Goal: Task Accomplishment & Management: Manage account settings

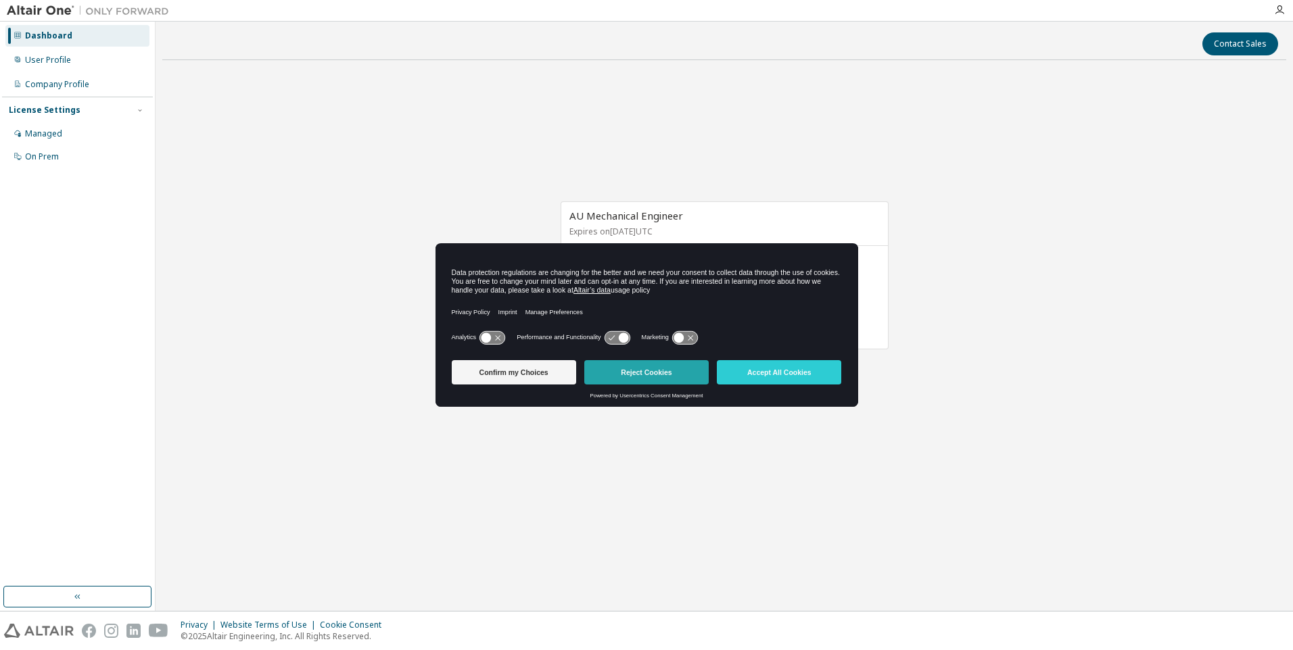
click at [658, 372] on button "Reject Cookies" at bounding box center [646, 372] width 124 height 24
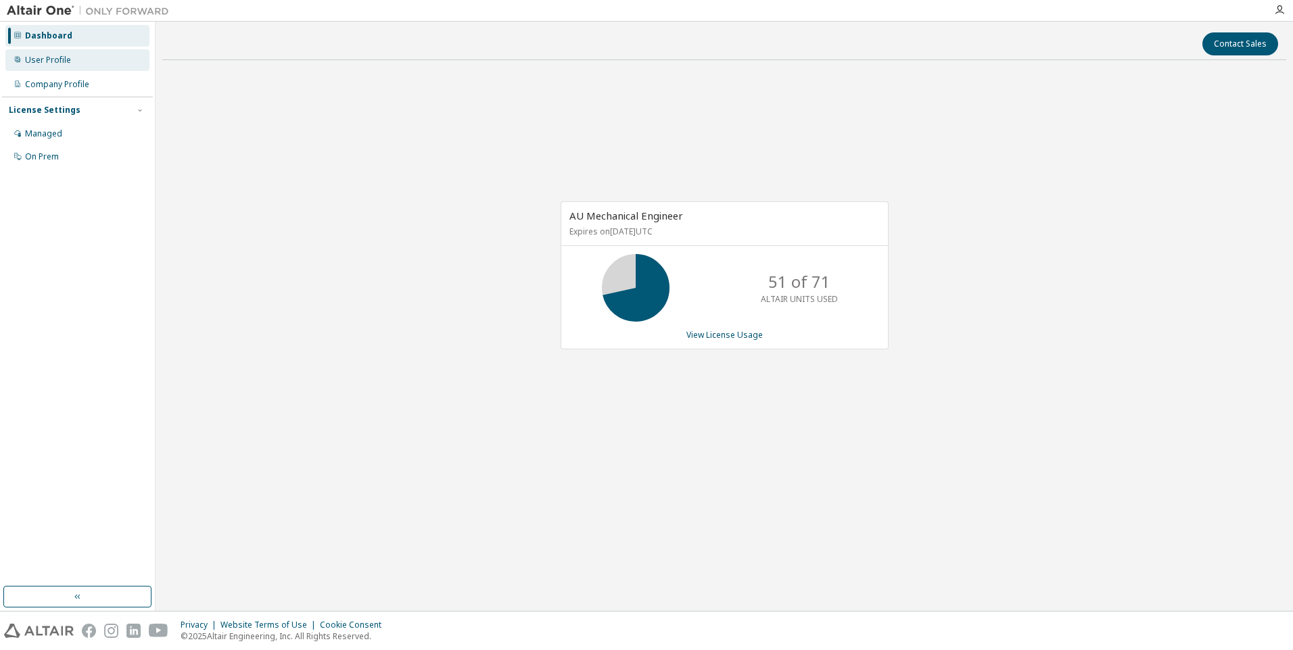
click at [85, 66] on div "User Profile" at bounding box center [77, 60] width 144 height 22
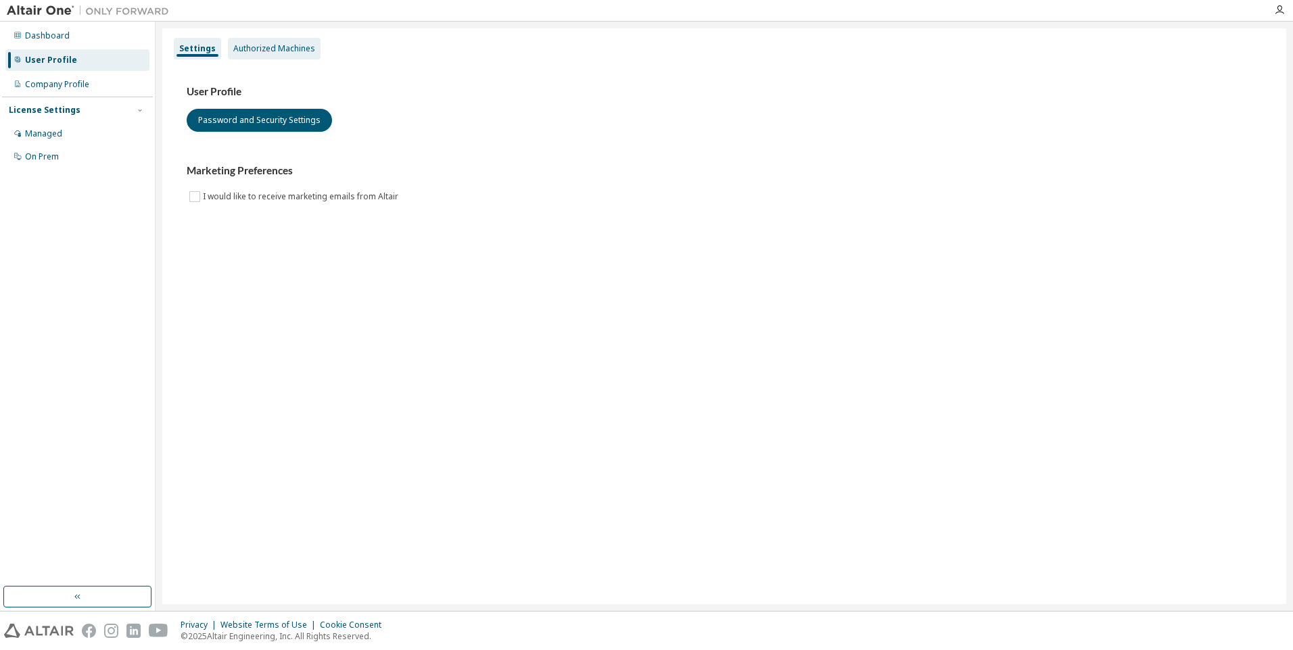
click at [295, 48] on div "Authorized Machines" at bounding box center [274, 48] width 82 height 11
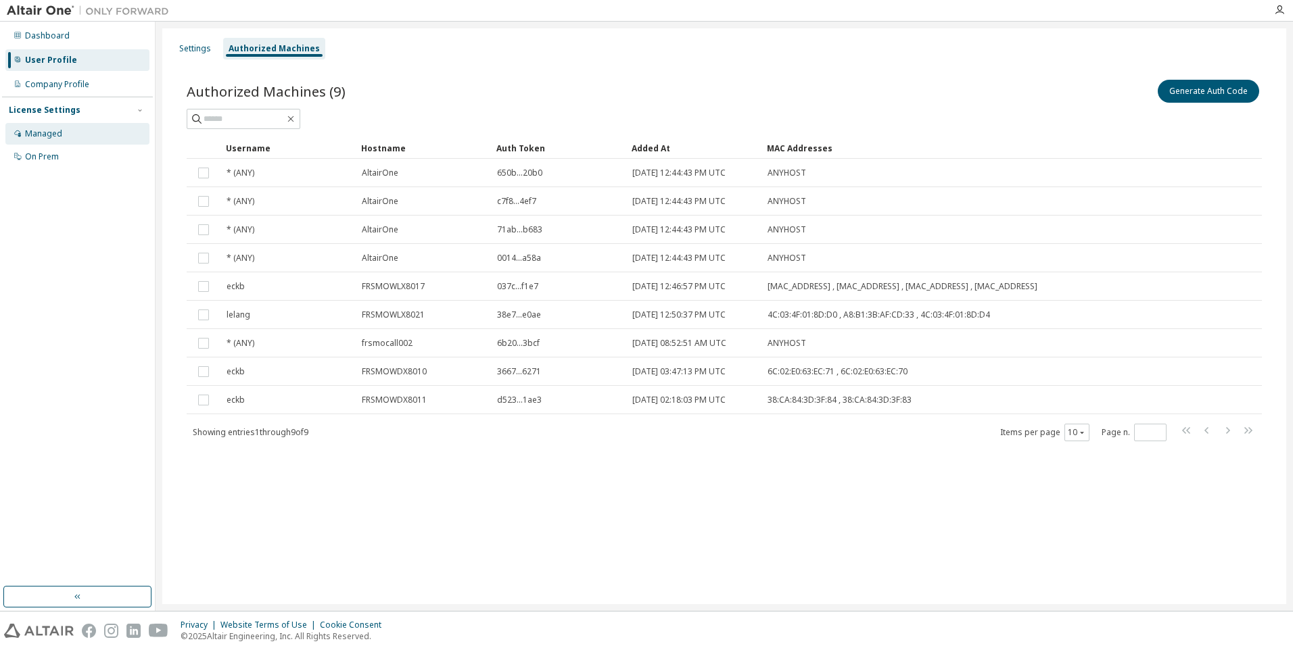
click at [74, 135] on div "Managed" at bounding box center [77, 134] width 144 height 22
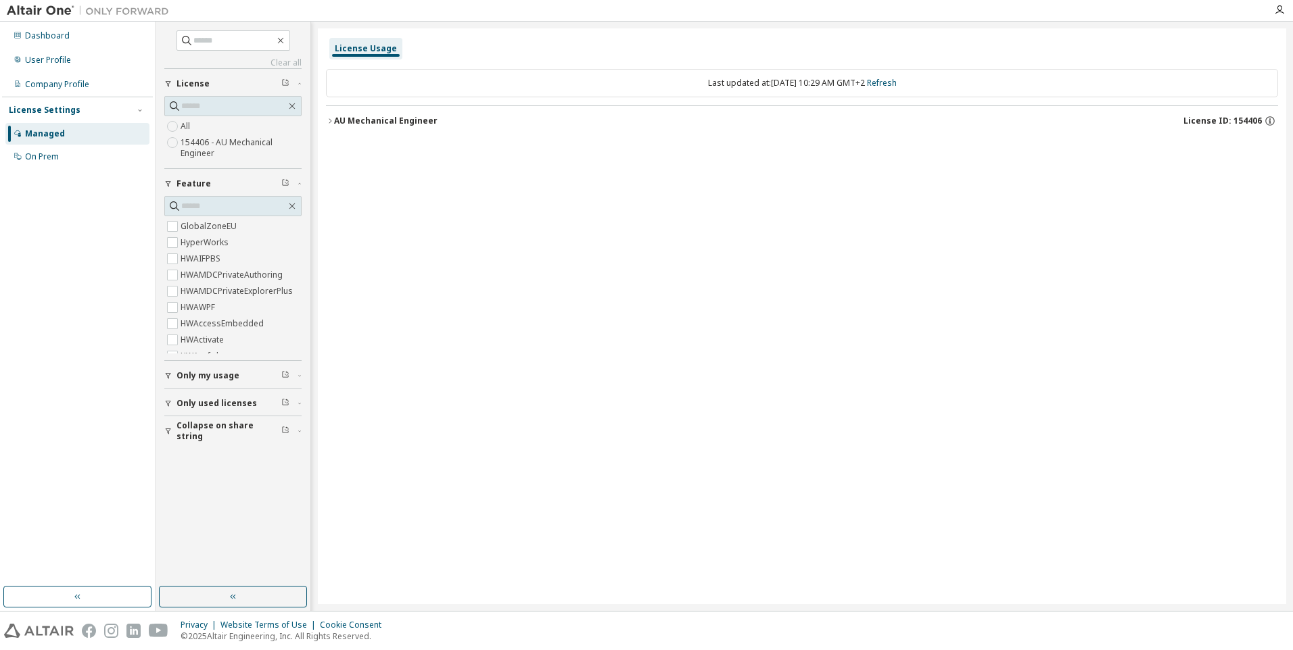
click at [327, 120] on icon "button" at bounding box center [330, 121] width 8 height 8
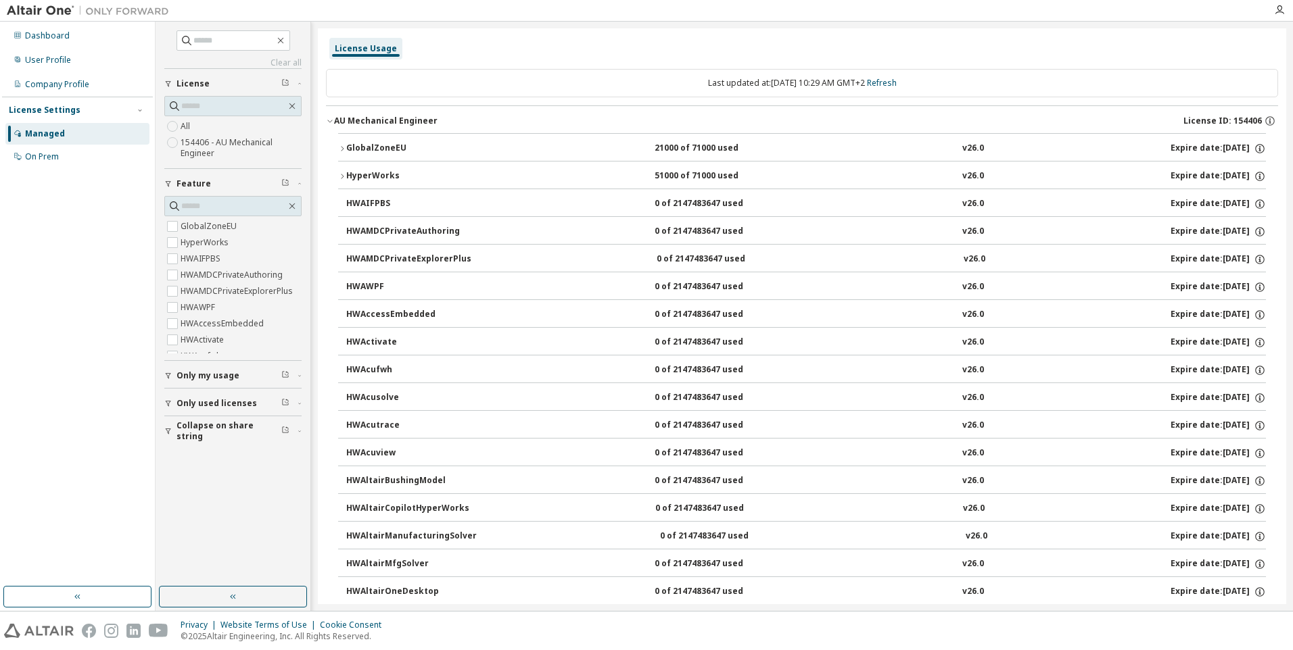
click at [343, 175] on icon "button" at bounding box center [342, 176] width 8 height 8
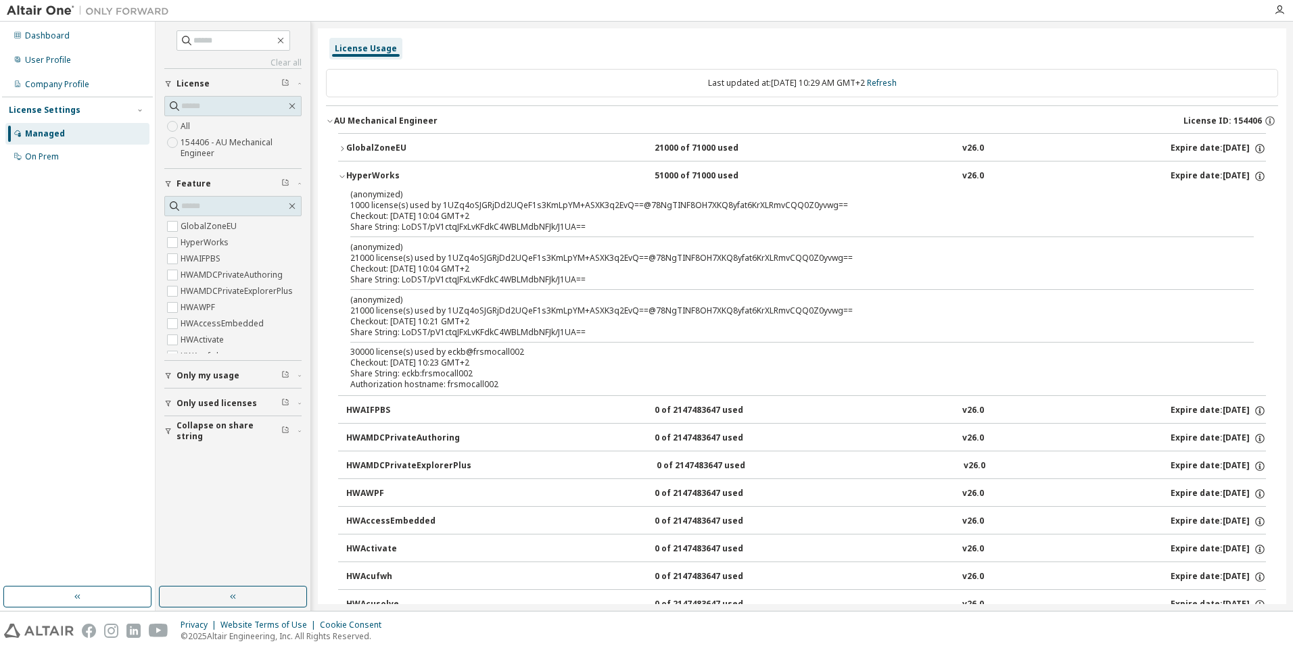
click at [425, 207] on div "(anonymized) 1000 license(s) used by 1UZq4oSJGRjDd2UQeF1s3KmLpYM+ASXK3q2EvQ==@7…" at bounding box center [785, 200] width 871 height 22
drag, startPoint x: 523, startPoint y: 217, endPoint x: 387, endPoint y: 221, distance: 135.9
click at [387, 222] on div "Share String: LoDST/pV1ctqJFxLvKFdkC4WBLMdbNFJk/J1UA==" at bounding box center [785, 227] width 871 height 11
click at [366, 352] on div "30000 license(s) used by eckb@frsmocall002" at bounding box center [785, 352] width 871 height 11
click at [391, 369] on div "Share String: eckb:frsmocall002" at bounding box center [785, 373] width 871 height 11
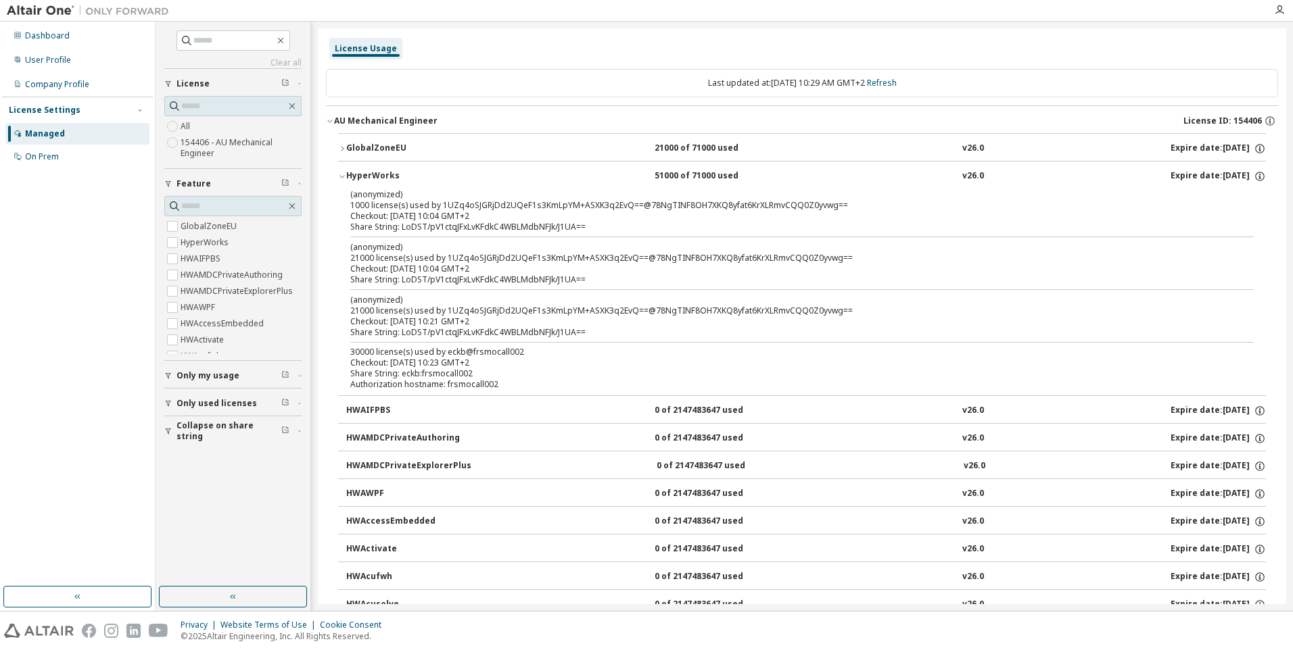
click at [453, 374] on div "Share String: eckb:frsmocall002" at bounding box center [785, 373] width 871 height 11
drag, startPoint x: 453, startPoint y: 374, endPoint x: 391, endPoint y: 369, distance: 61.7
click at [391, 369] on div "Share String: eckb:frsmocall002" at bounding box center [785, 373] width 871 height 11
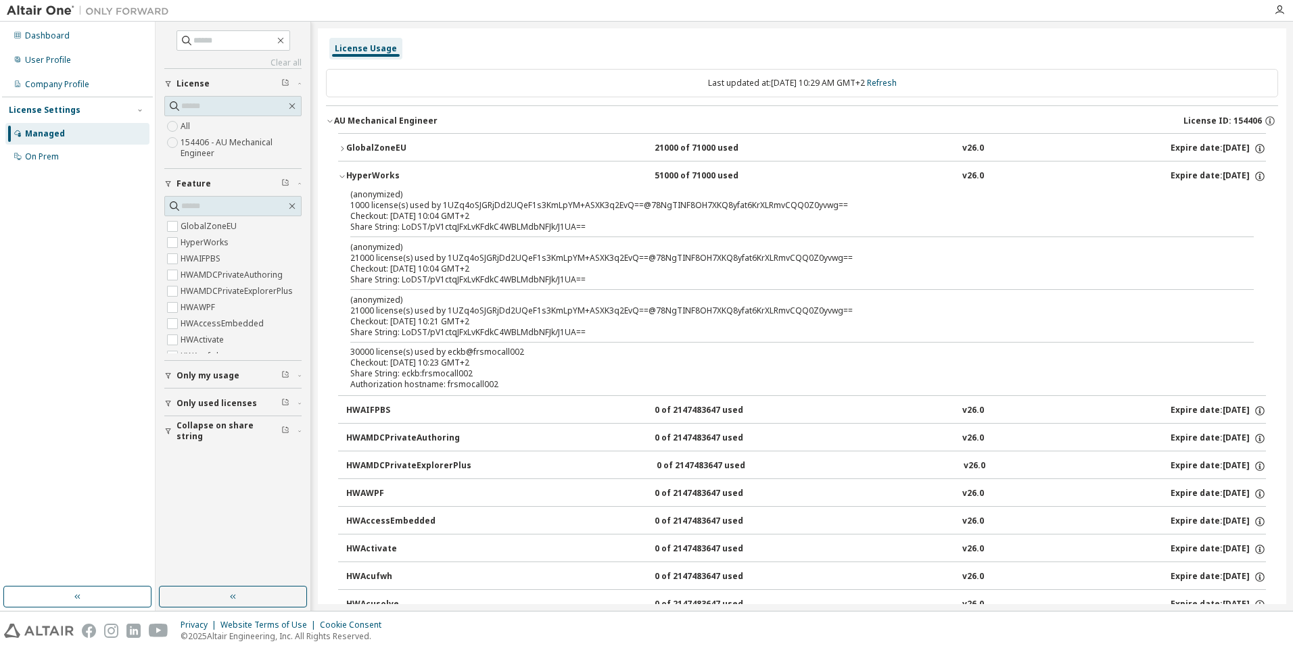
click at [445, 352] on div "30000 license(s) used by eckb@frsmocall002" at bounding box center [785, 352] width 871 height 11
drag, startPoint x: 463, startPoint y: 354, endPoint x: 350, endPoint y: 343, distance: 113.3
click at [350, 343] on div "(anonymized) 1000 license(s) used by 1UZq4oSJGRjDd2UQeF1s3KmLpYM+ASXK3q2EvQ==@7…" at bounding box center [801, 292] width 927 height 207
click at [1212, 366] on div "Checkout: [DATE] 10:23 GMT+2" at bounding box center [785, 363] width 871 height 11
drag, startPoint x: 1212, startPoint y: 366, endPoint x: 1036, endPoint y: 366, distance: 176.4
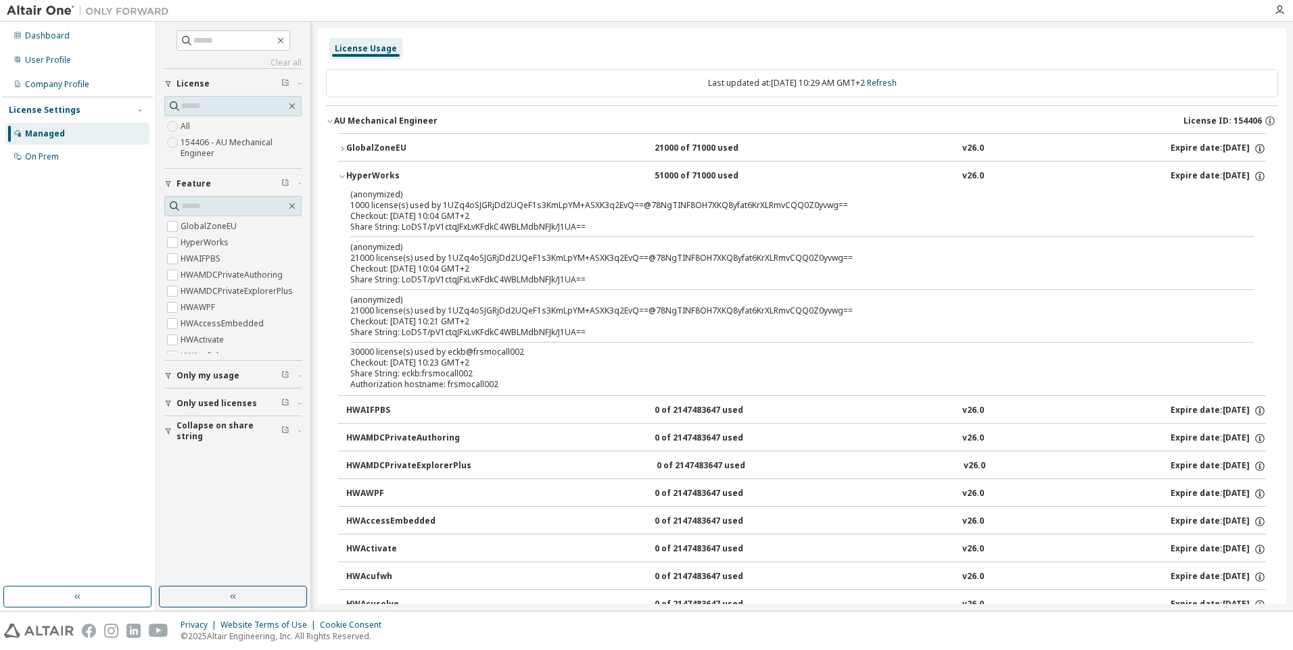
click at [1036, 366] on div "Checkout: [DATE] 10:23 GMT+2" at bounding box center [785, 363] width 871 height 11
click at [1165, 365] on div "Checkout: [DATE] 10:23 GMT+2" at bounding box center [785, 363] width 871 height 11
click at [743, 365] on div "Checkout: [DATE] 10:23 GMT+2" at bounding box center [785, 363] width 871 height 11
click at [84, 60] on div "User Profile" at bounding box center [77, 60] width 144 height 22
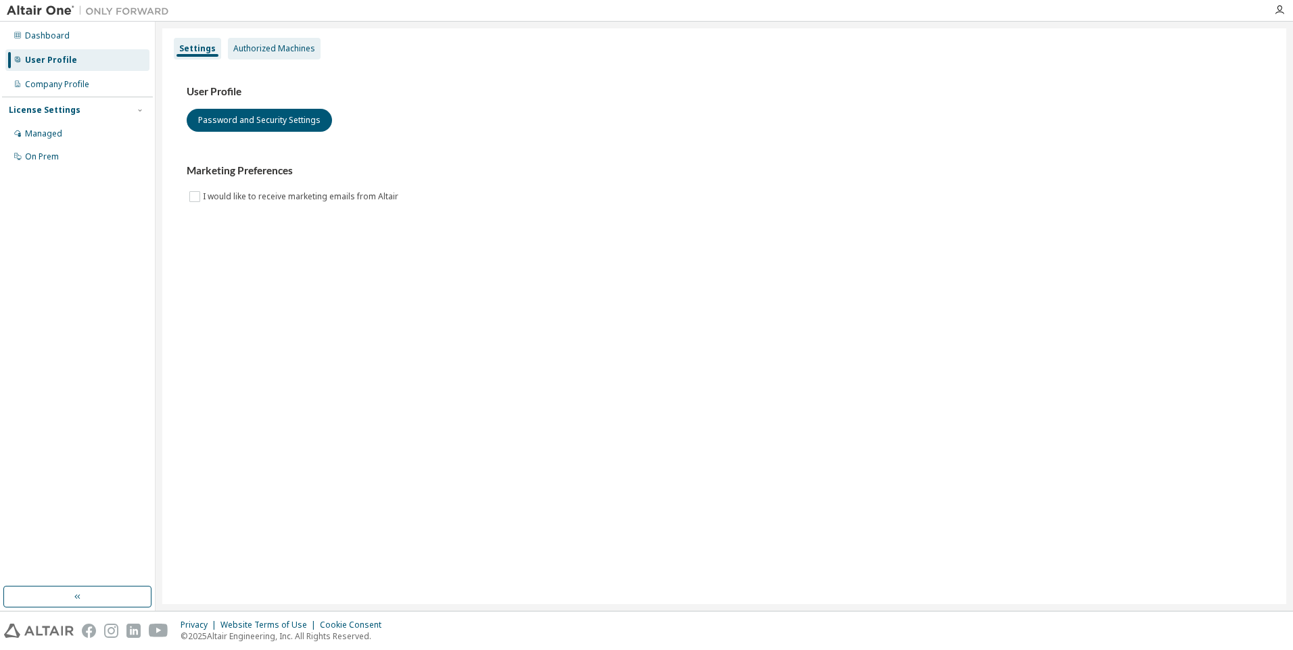
click at [277, 49] on div "Authorized Machines" at bounding box center [274, 48] width 82 height 11
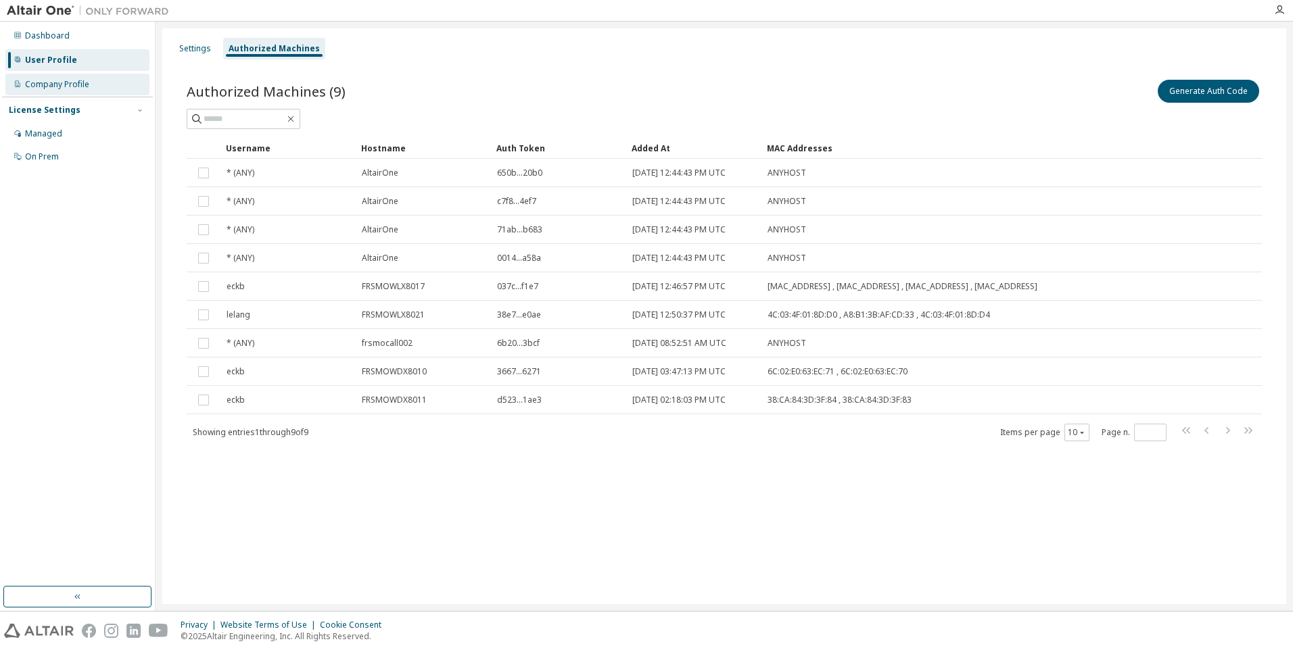
click at [74, 87] on div "Company Profile" at bounding box center [57, 84] width 64 height 11
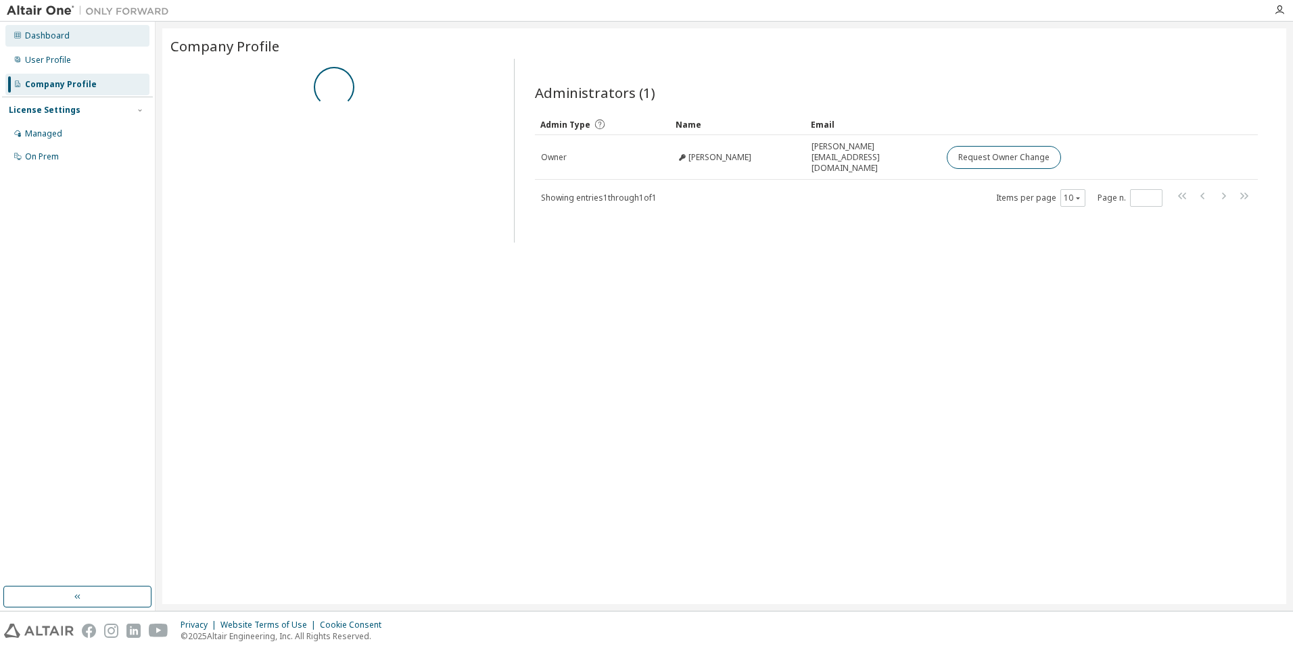
click at [63, 41] on div "Dashboard" at bounding box center [47, 35] width 45 height 11
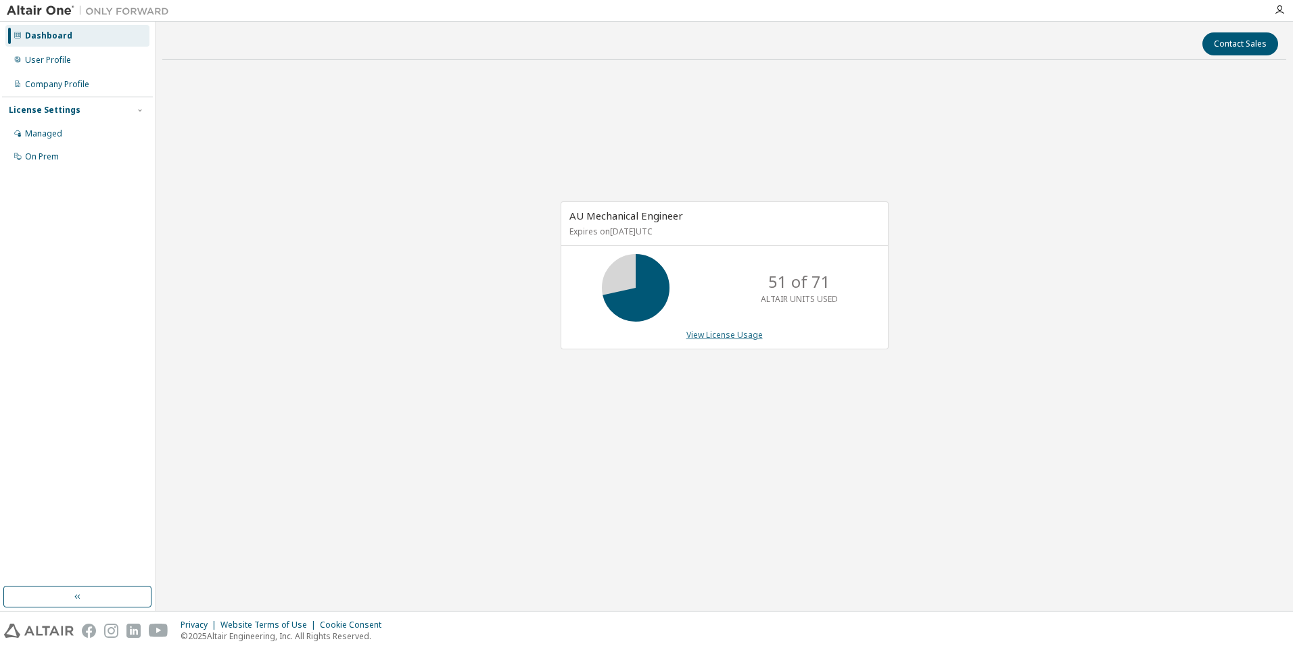
click at [725, 340] on link "View License Usage" at bounding box center [724, 334] width 76 height 11
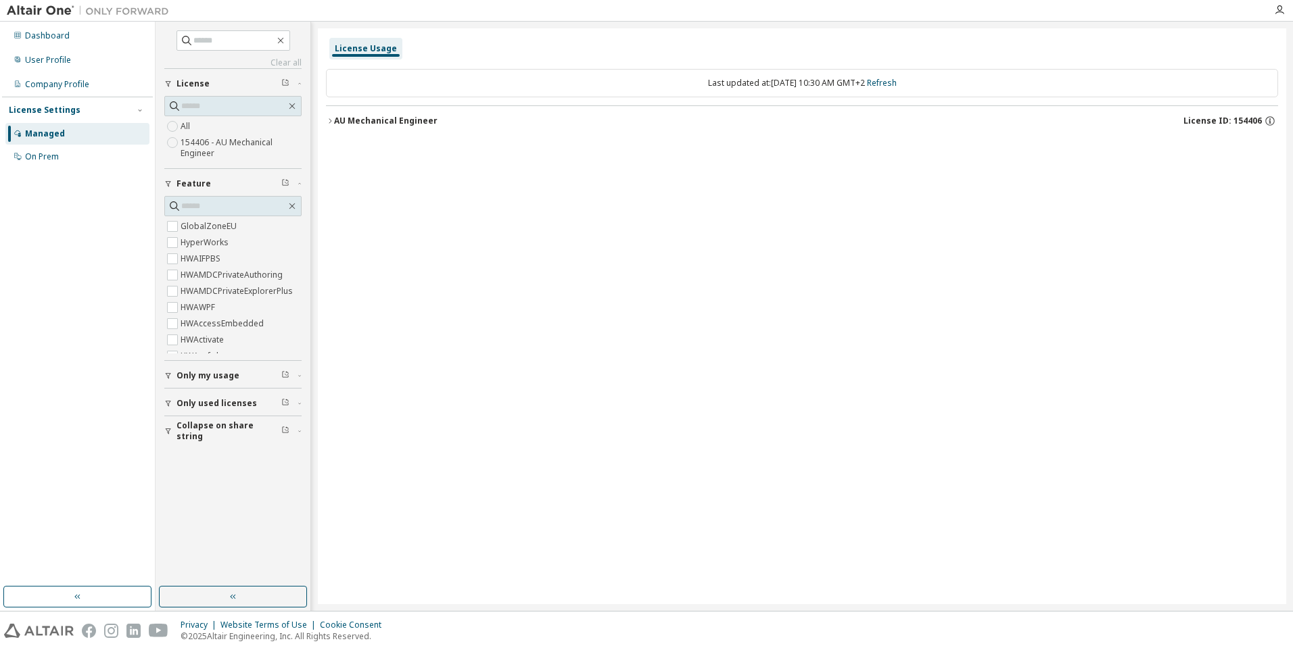
click at [330, 120] on icon "button" at bounding box center [330, 120] width 3 height 5
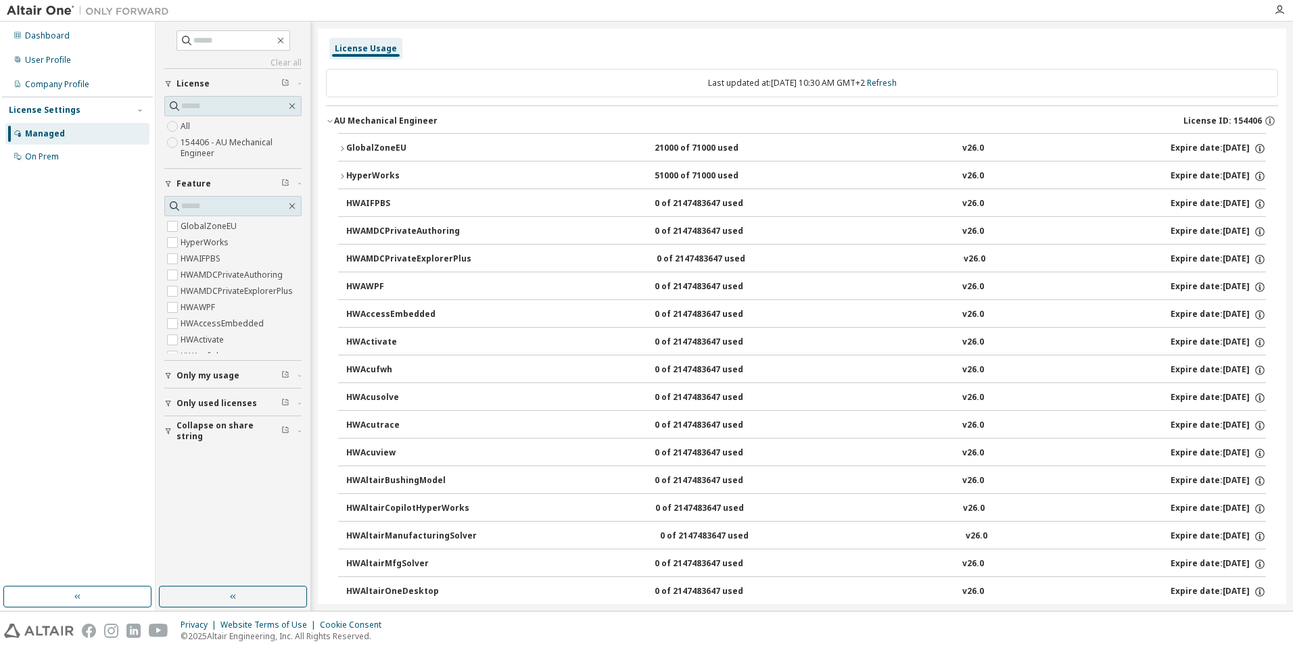
click at [340, 172] on icon "button" at bounding box center [342, 176] width 8 height 8
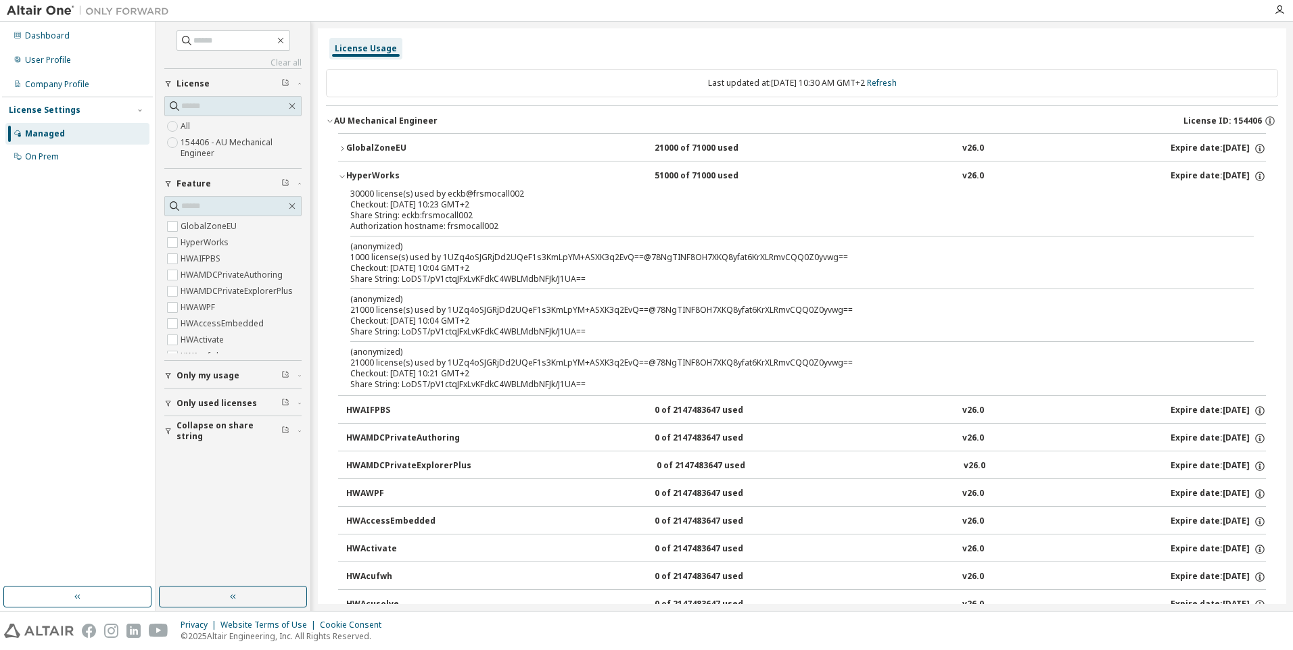
click at [414, 368] on div "Checkout: [DATE] 10:21 GMT+2" at bounding box center [785, 373] width 871 height 11
click at [381, 206] on div "Checkout: [DATE] 10:23 GMT+2" at bounding box center [785, 204] width 871 height 11
click at [535, 208] on div "Checkout: [DATE] 10:23 GMT+2" at bounding box center [785, 204] width 871 height 11
click at [461, 194] on div "30000 license(s) used by eckb@frsmocall002" at bounding box center [785, 194] width 871 height 11
drag, startPoint x: 461, startPoint y: 194, endPoint x: 339, endPoint y: 149, distance: 130.2
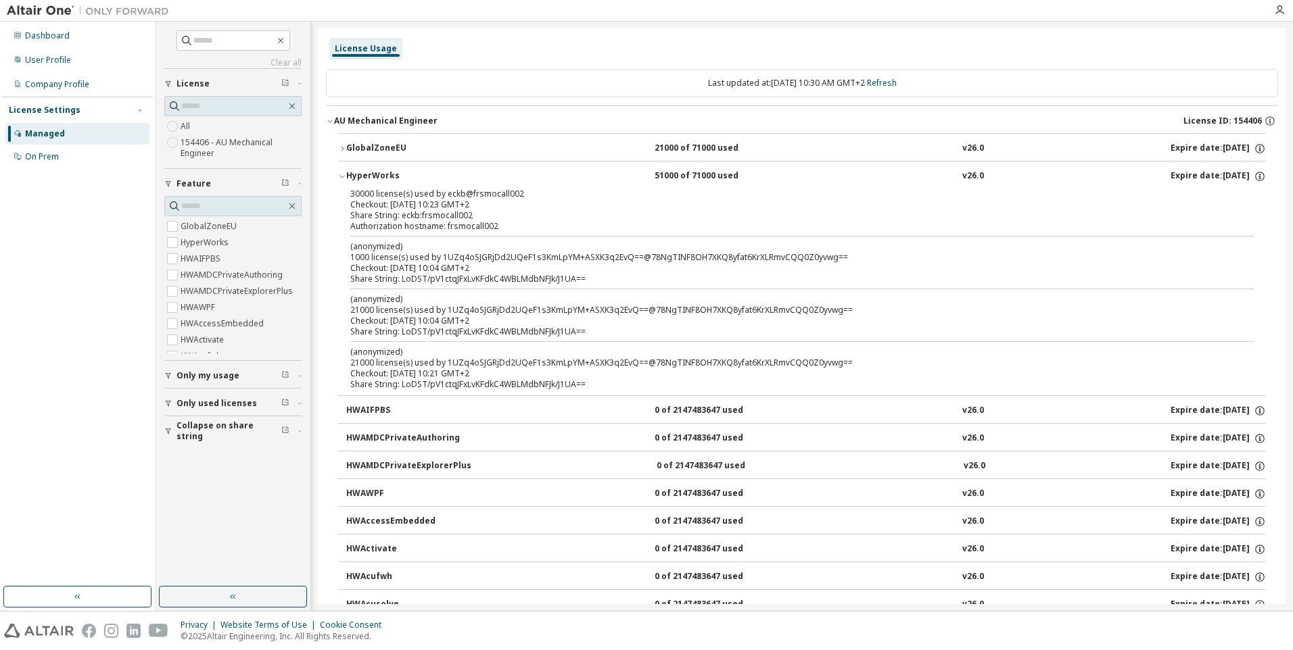
click at [339, 149] on icon "button" at bounding box center [342, 149] width 8 height 8
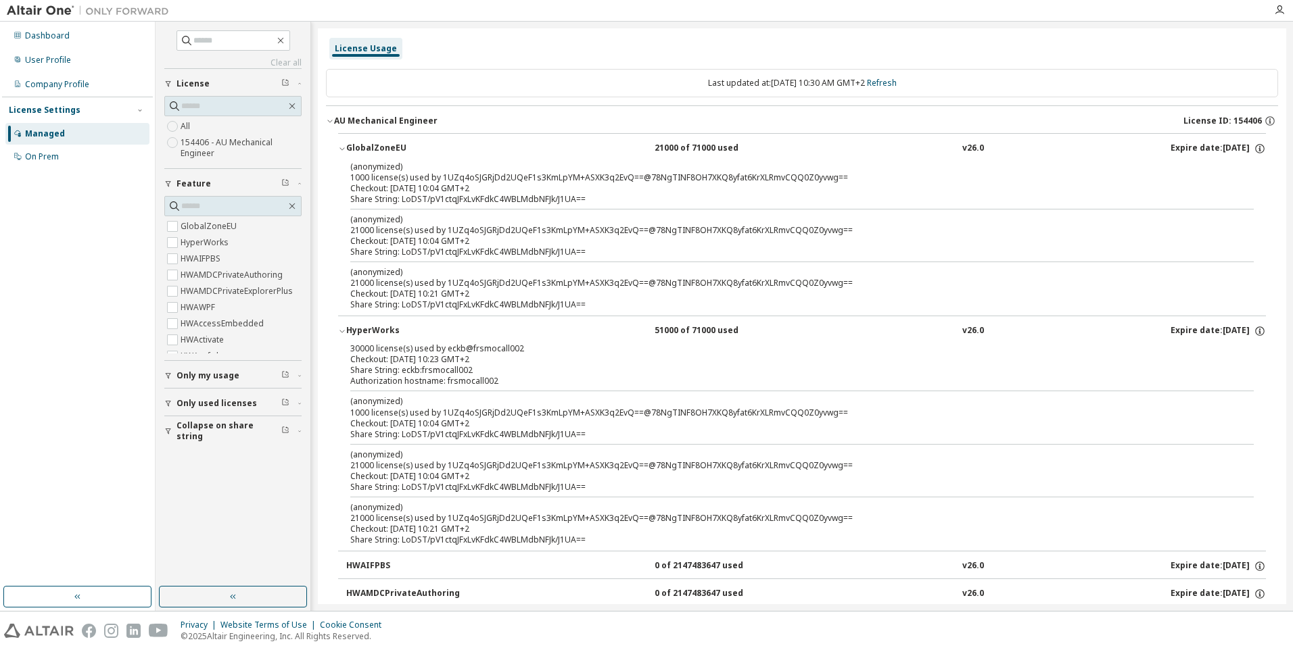
click at [343, 148] on icon "button" at bounding box center [342, 149] width 8 height 8
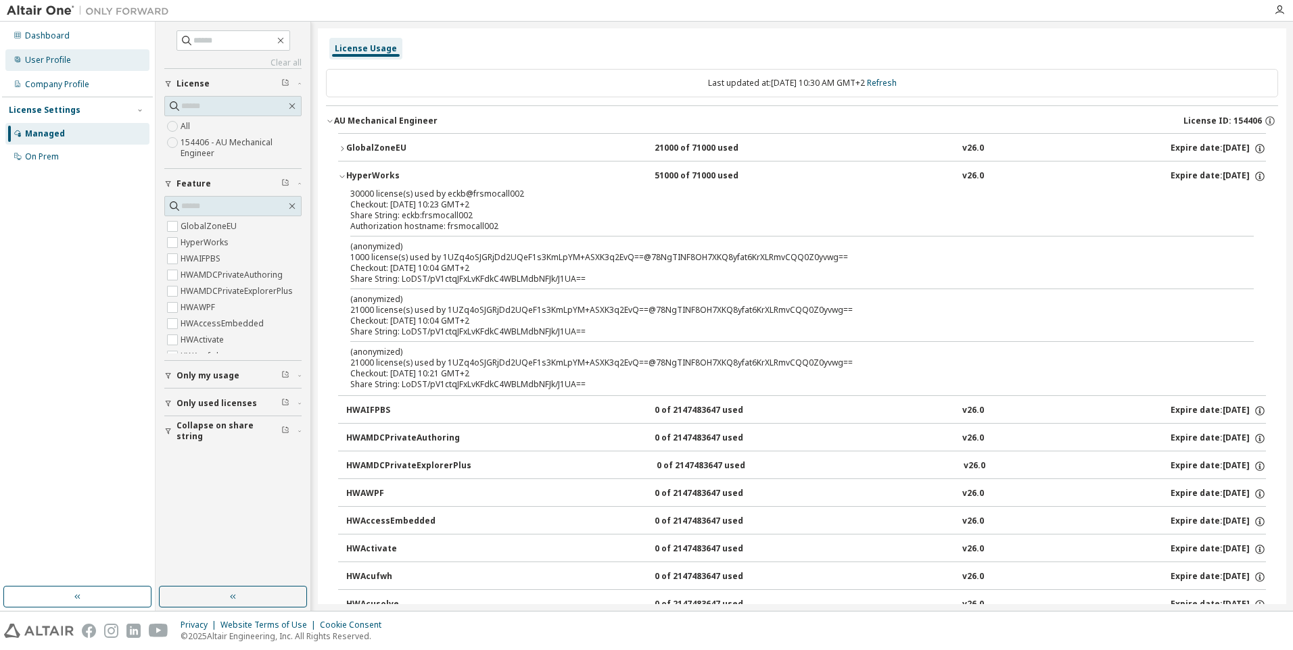
click at [96, 60] on div "User Profile" at bounding box center [77, 60] width 144 height 22
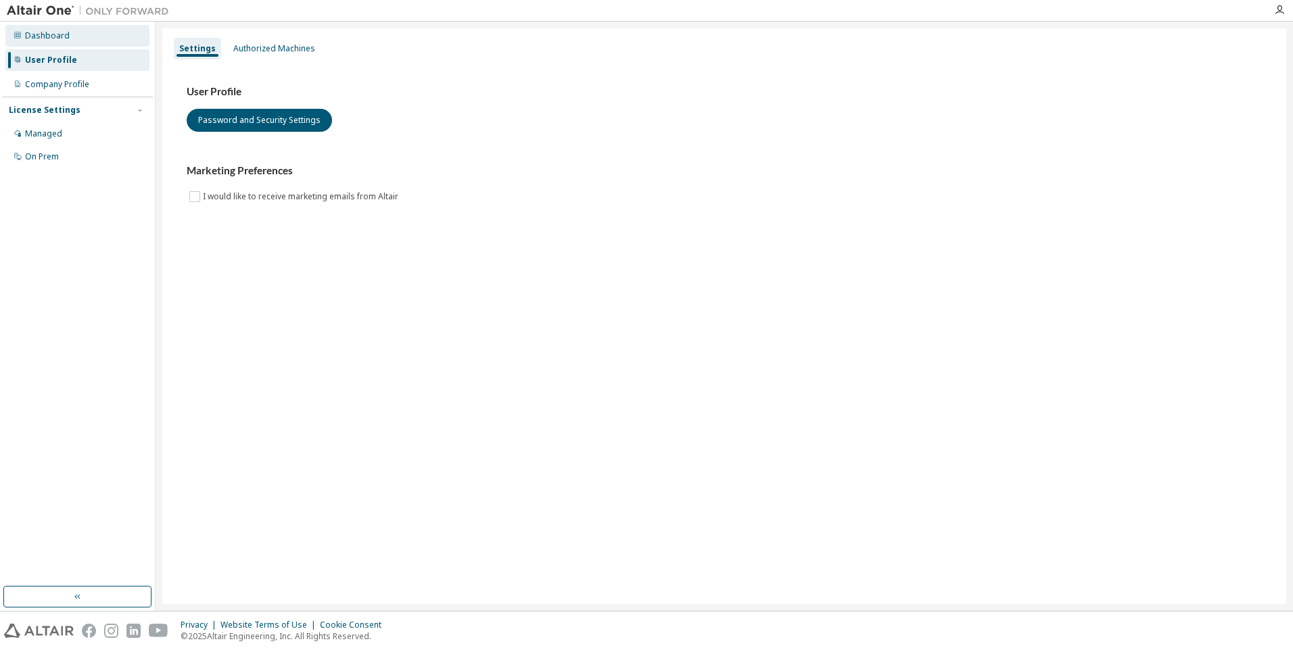
click at [82, 36] on div "Dashboard" at bounding box center [77, 36] width 144 height 22
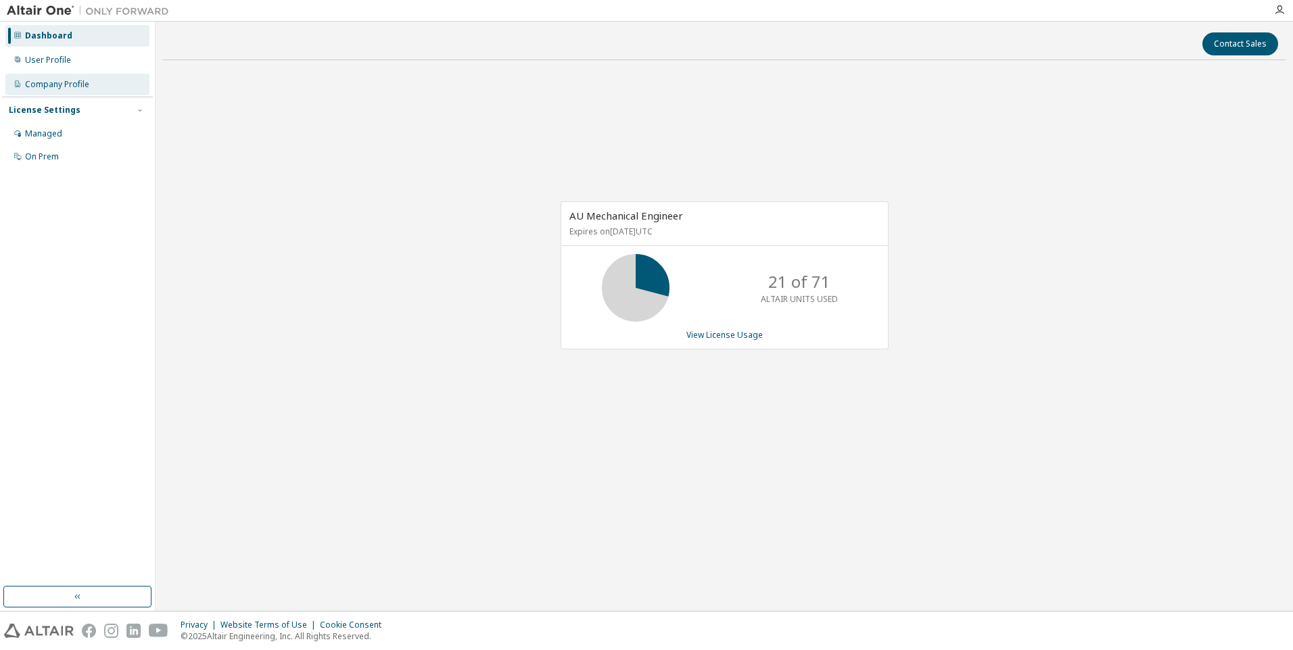
click at [64, 91] on div "Company Profile" at bounding box center [77, 85] width 144 height 22
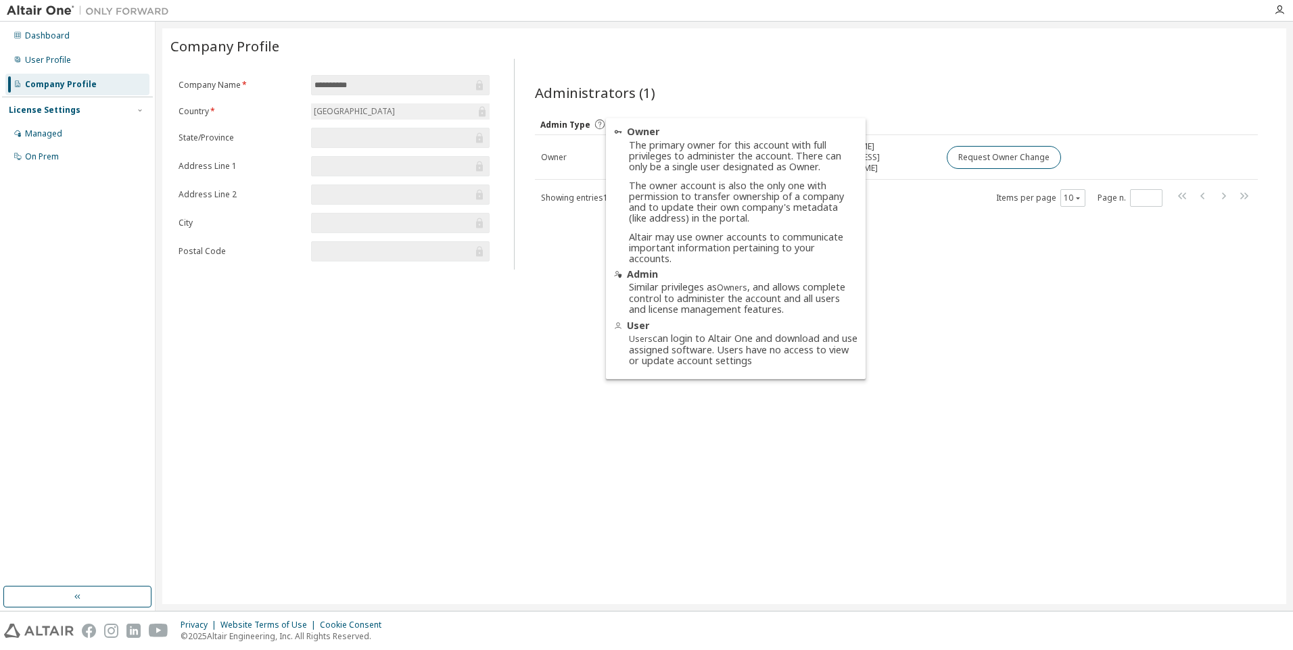
click at [597, 122] on icon at bounding box center [600, 124] width 12 height 12
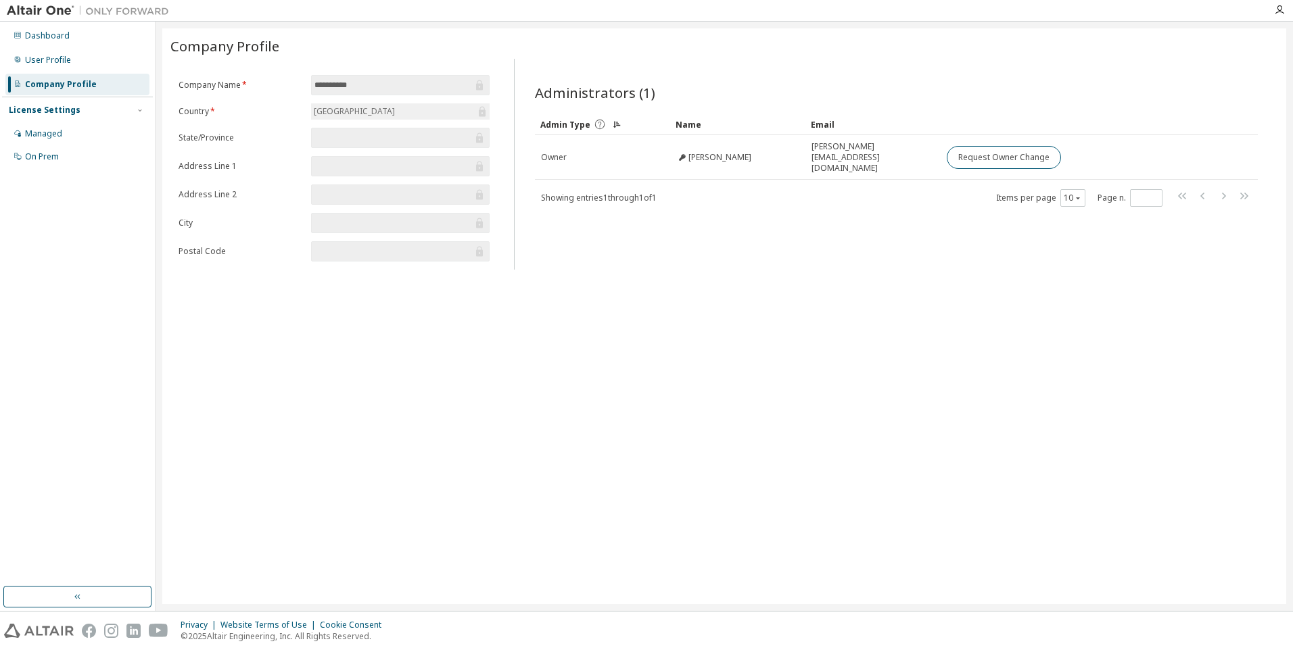
click at [598, 124] on icon at bounding box center [598, 124] width 9 height 9
click at [42, 61] on div "User Profile" at bounding box center [48, 60] width 46 height 11
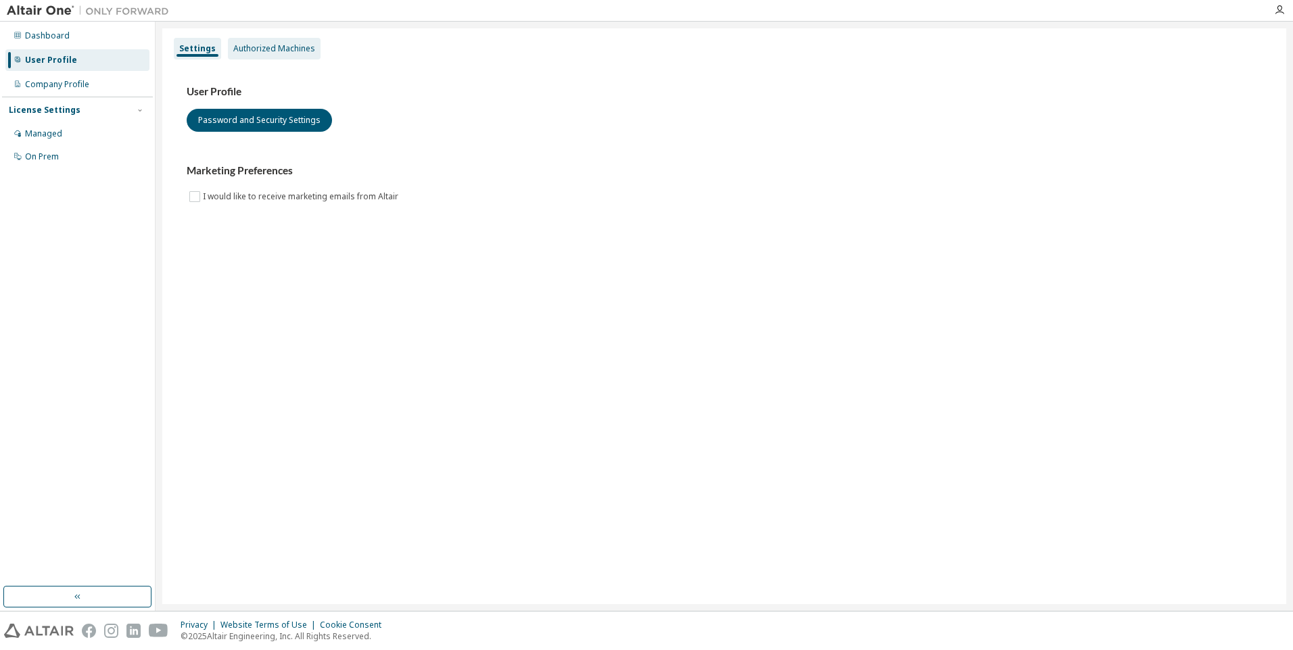
click at [249, 53] on div "Authorized Machines" at bounding box center [274, 48] width 82 height 11
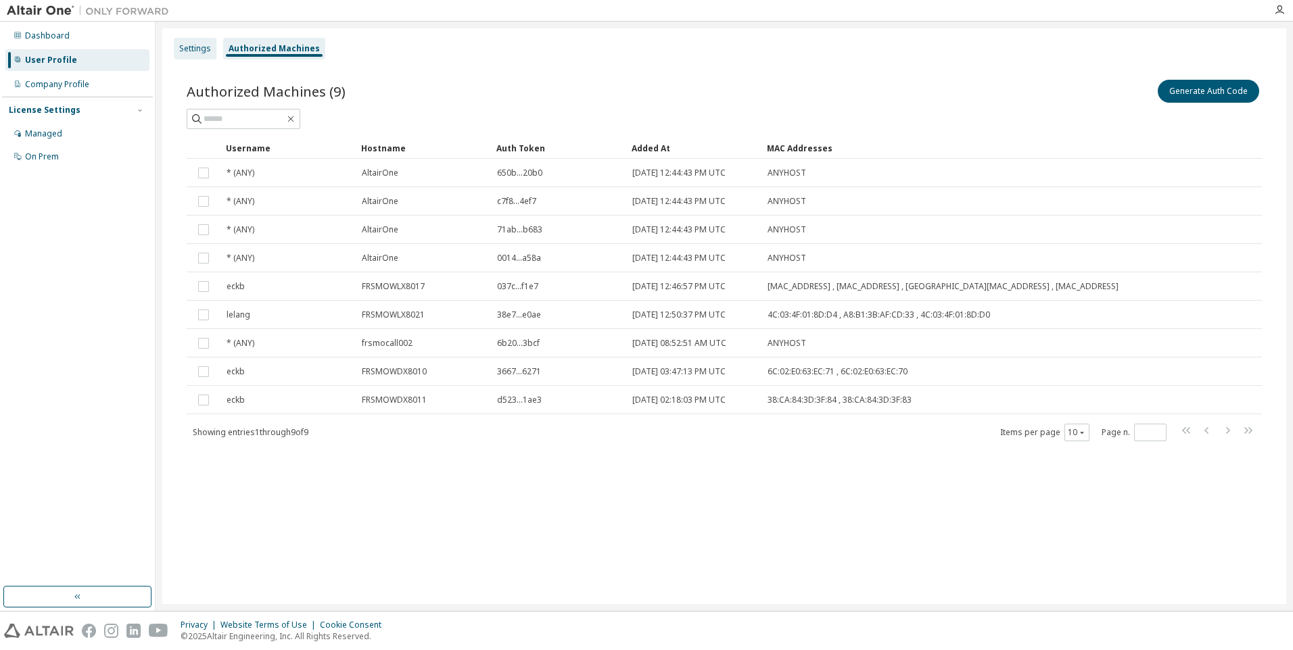
click at [182, 55] on div "Settings" at bounding box center [195, 49] width 43 height 22
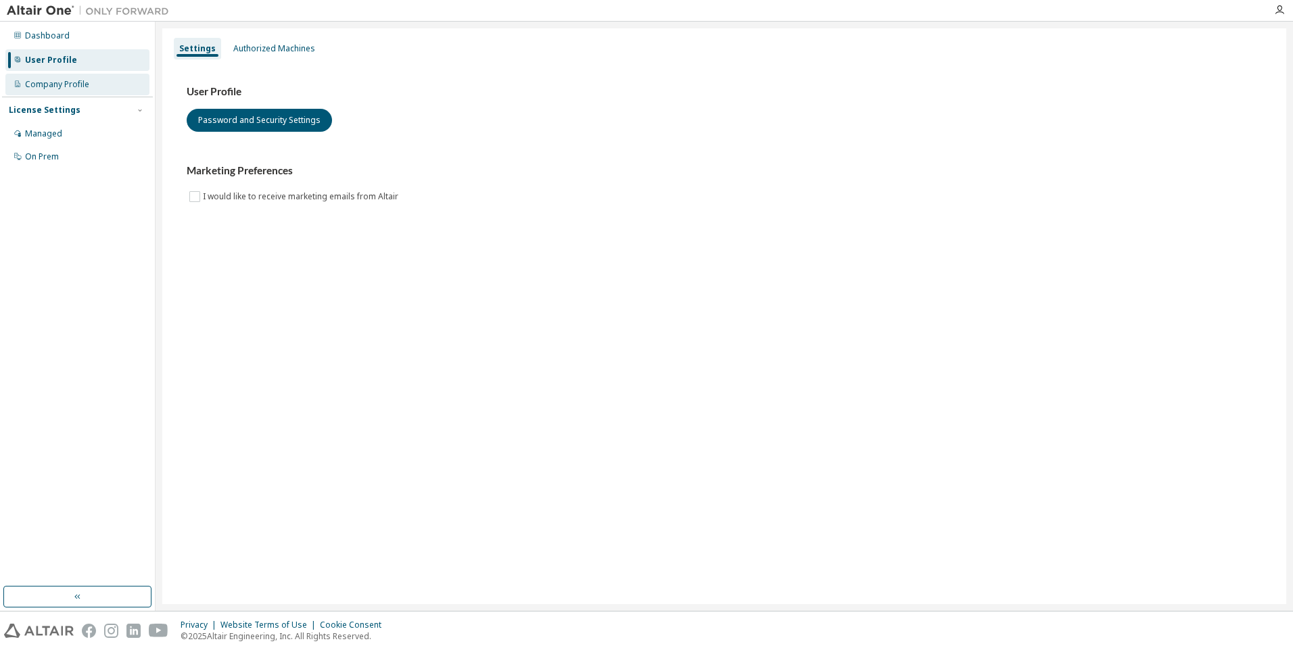
click at [60, 84] on div "Company Profile" at bounding box center [57, 84] width 64 height 11
